Goal: Book appointment/travel/reservation

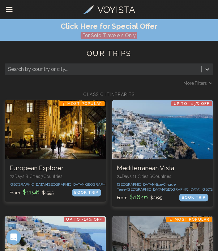
drag, startPoint x: 118, startPoint y: 38, endPoint x: 92, endPoint y: 39, distance: 25.7
click at [92, 39] on p "For Solo Travelers Only" at bounding box center [109, 35] width 57 height 7
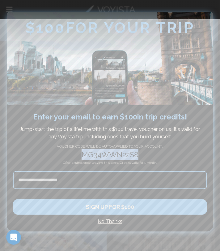
drag, startPoint x: 147, startPoint y: 171, endPoint x: 68, endPoint y: 171, distance: 78.9
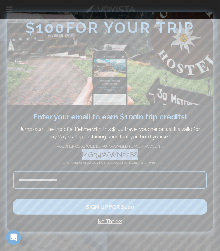
click at [68, 160] on h2 "mg34wwn22s8" at bounding box center [110, 154] width 194 height 11
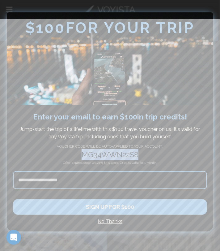
copy h2 "mg34wwn22s8"
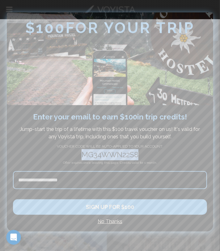
click at [27, 7] on div at bounding box center [110, 125] width 220 height 251
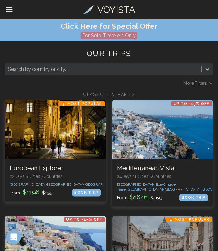
click at [54, 73] on div at bounding box center [103, 69] width 191 height 9
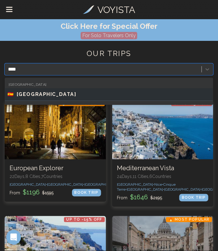
type input "*****"
click at [39, 98] on div "🇪🇸 SPAIN" at bounding box center [108, 94] width 203 height 7
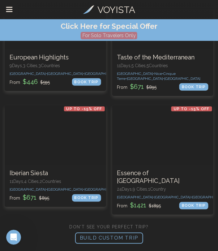
scroll to position [616, 0]
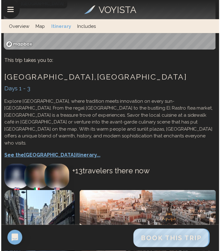
scroll to position [247, 0]
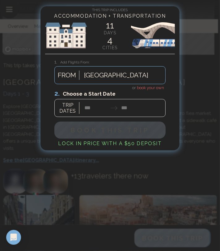
click at [89, 117] on div at bounding box center [109, 103] width 111 height 28
click at [73, 117] on div at bounding box center [109, 103] width 111 height 28
click at [87, 117] on div at bounding box center [109, 103] width 111 height 28
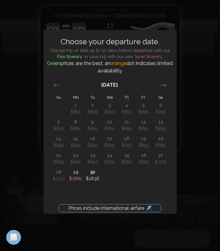
click at [163, 88] on icon "Move forward to switch to the next month." at bounding box center [164, 85] width 6 height 6
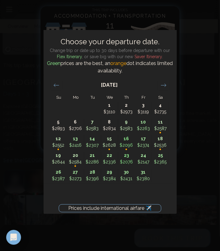
click at [163, 88] on icon "Move forward to switch to the next month." at bounding box center [164, 85] width 6 height 6
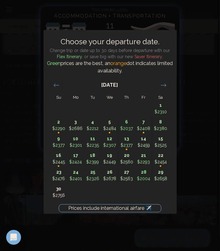
click at [163, 88] on icon "Move forward to switch to the next month." at bounding box center [164, 85] width 6 height 6
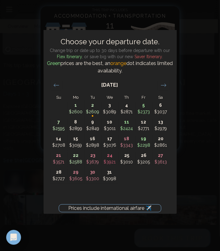
click at [163, 88] on icon "Move forward to switch to the next month." at bounding box center [164, 85] width 6 height 6
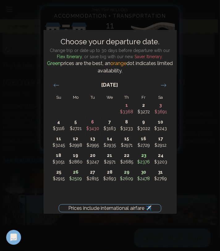
click at [91, 159] on p "20" at bounding box center [93, 155] width 16 height 6
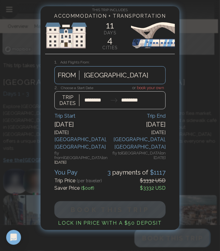
type input "********"
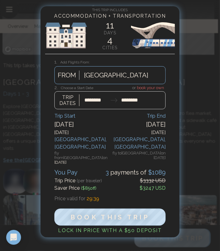
click at [147, 99] on div at bounding box center [109, 97] width 111 height 24
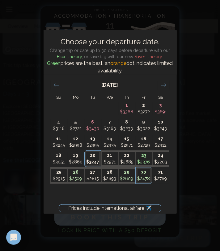
click at [92, 159] on p "20" at bounding box center [92, 155] width 13 height 6
click at [190, 58] on div "Prices include international airfare ✈️ Choose your departure date. Change trip…" at bounding box center [110, 125] width 220 height 251
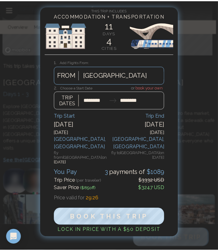
scroll to position [3, 0]
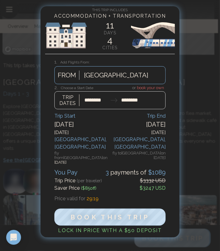
click at [193, 169] on div at bounding box center [110, 125] width 220 height 251
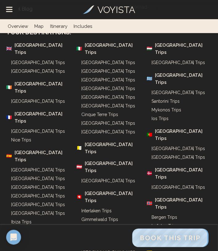
scroll to position [5276, 0]
